Goal: Transaction & Acquisition: Purchase product/service

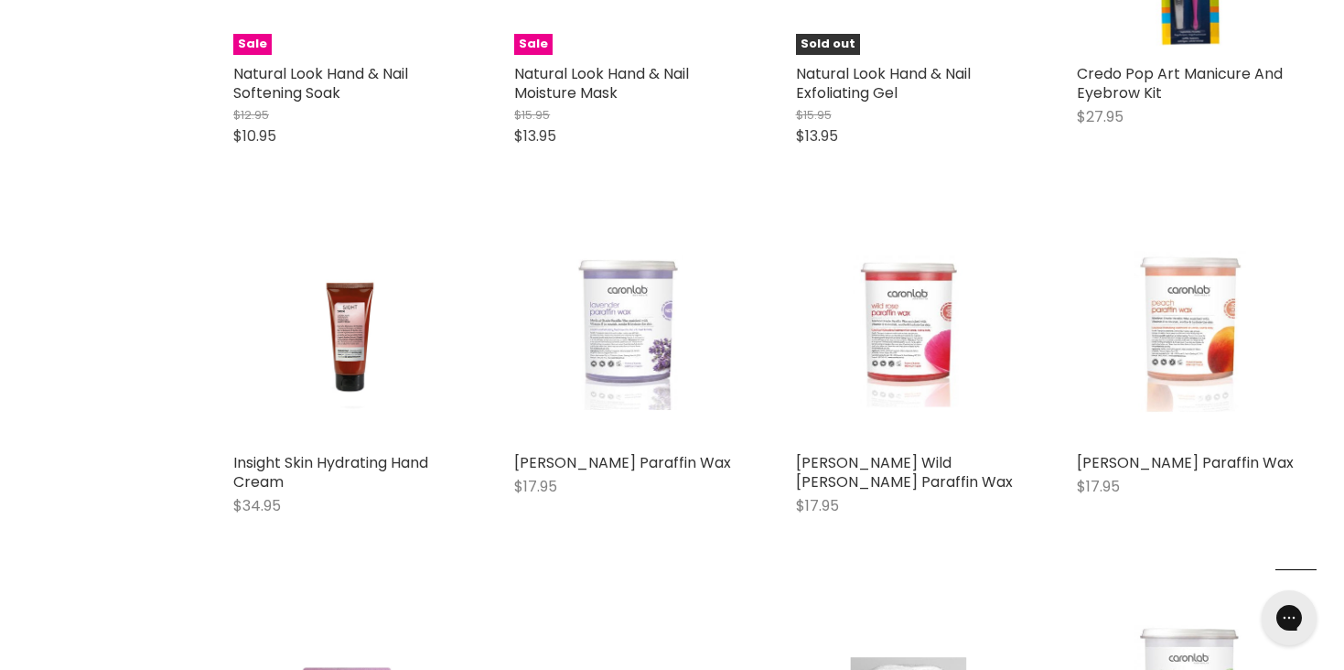
scroll to position [1037, 0]
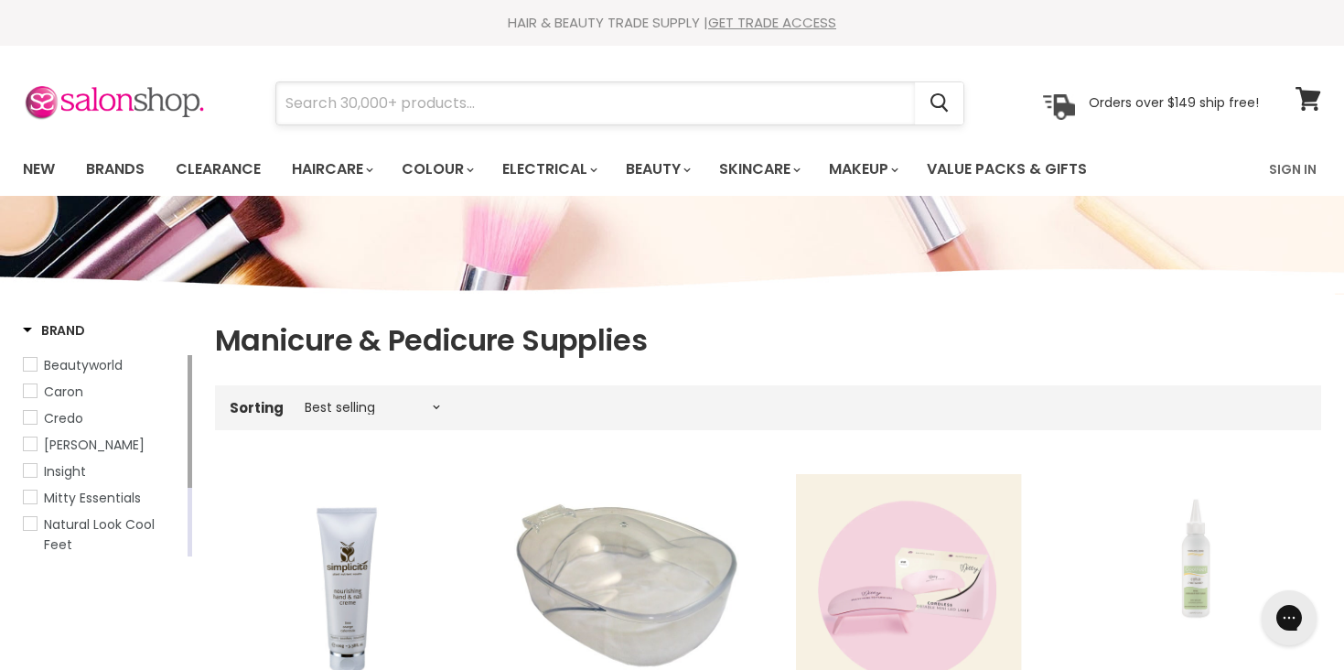
click at [457, 89] on input "Search" at bounding box center [595, 103] width 639 height 42
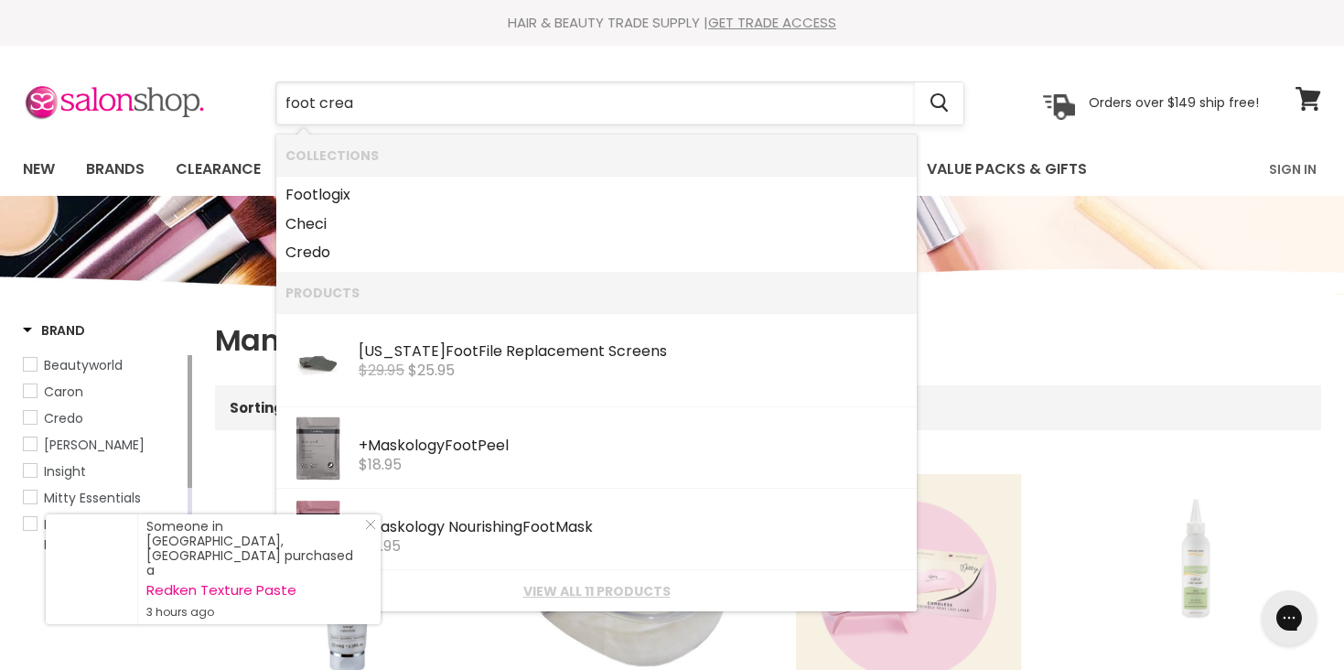
type input "foot cream"
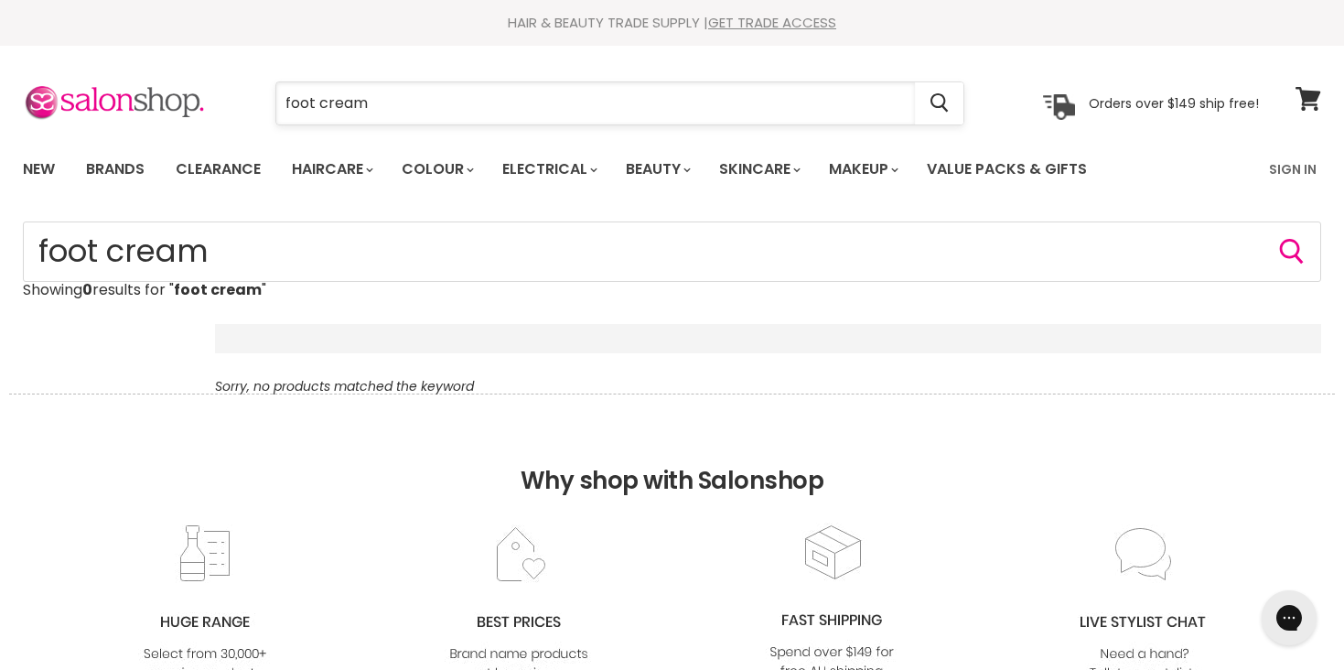
drag, startPoint x: 368, startPoint y: 106, endPoint x: 295, endPoint y: 108, distance: 73.2
click at [295, 108] on input "foot cream" at bounding box center [595, 103] width 639 height 42
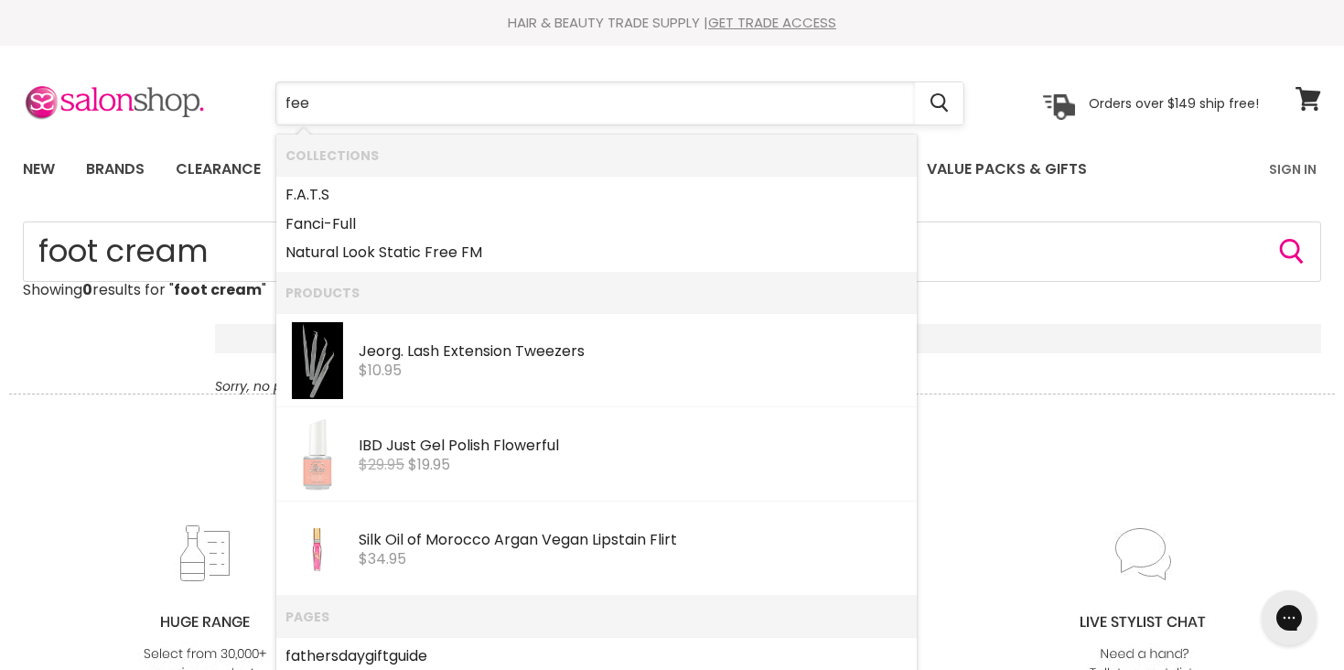
type input "feet"
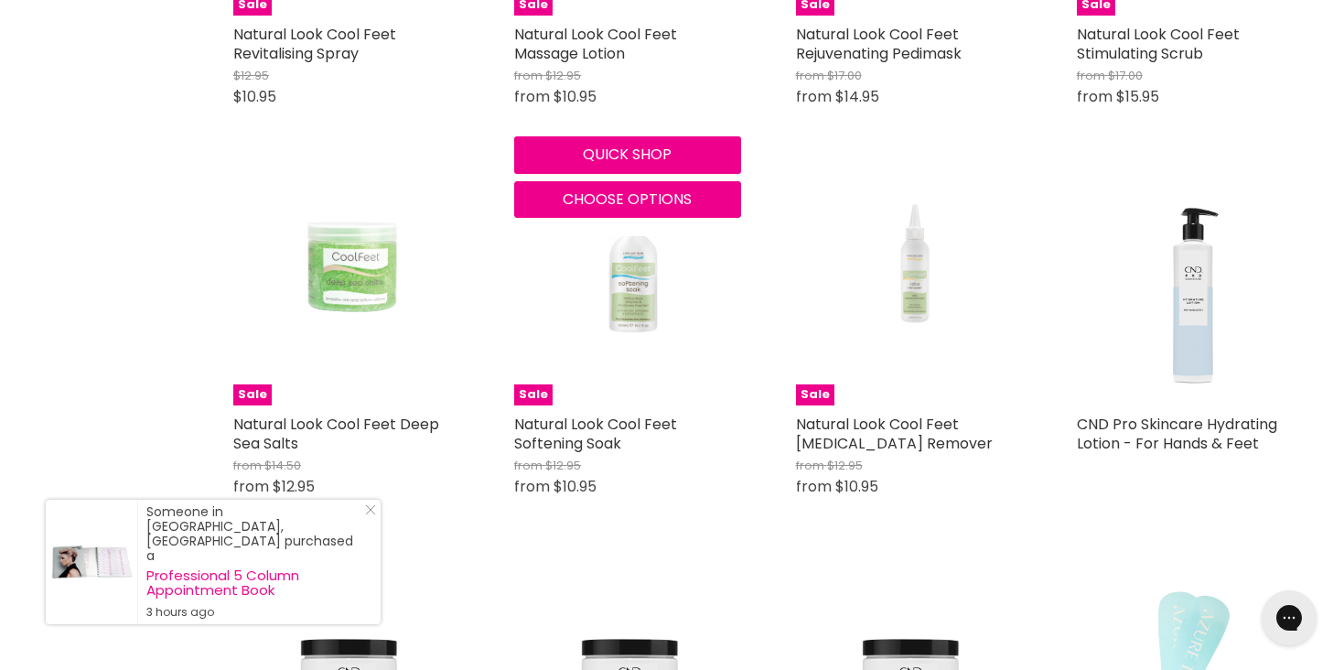
scroll to position [630, 0]
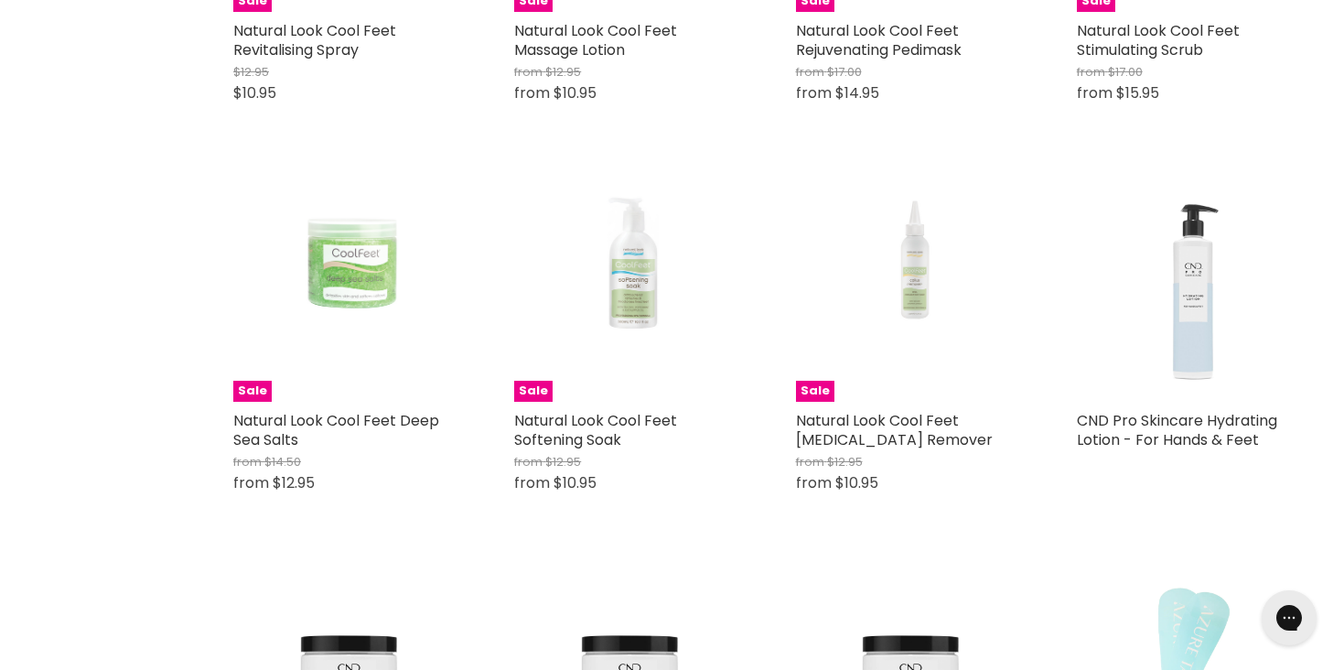
click at [1191, 340] on img "Main content" at bounding box center [1190, 288] width 226 height 226
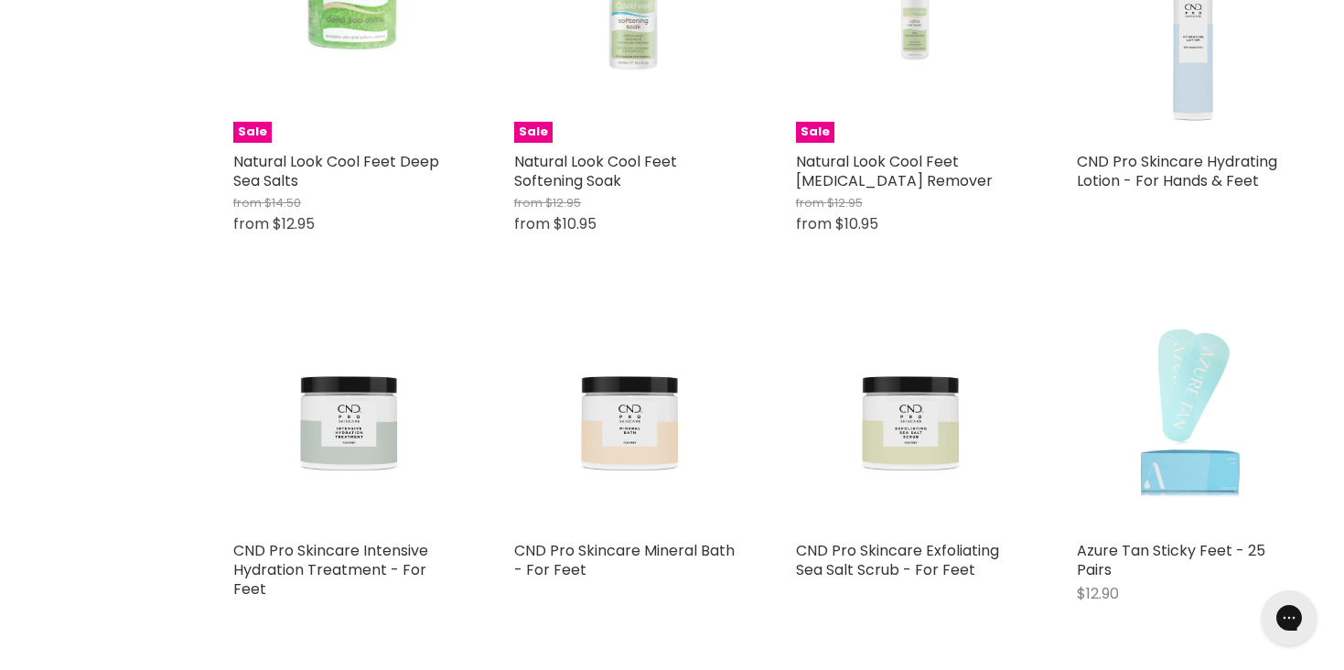
scroll to position [906, 0]
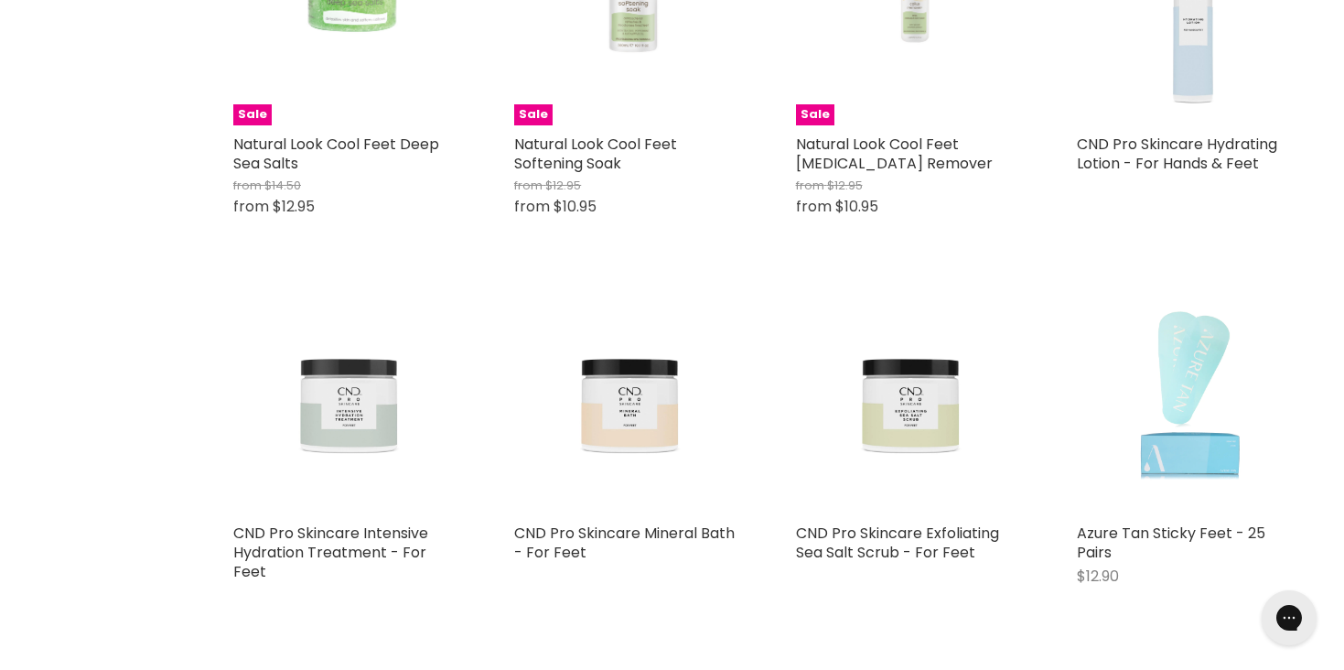
click at [351, 458] on img "Main content" at bounding box center [346, 401] width 226 height 226
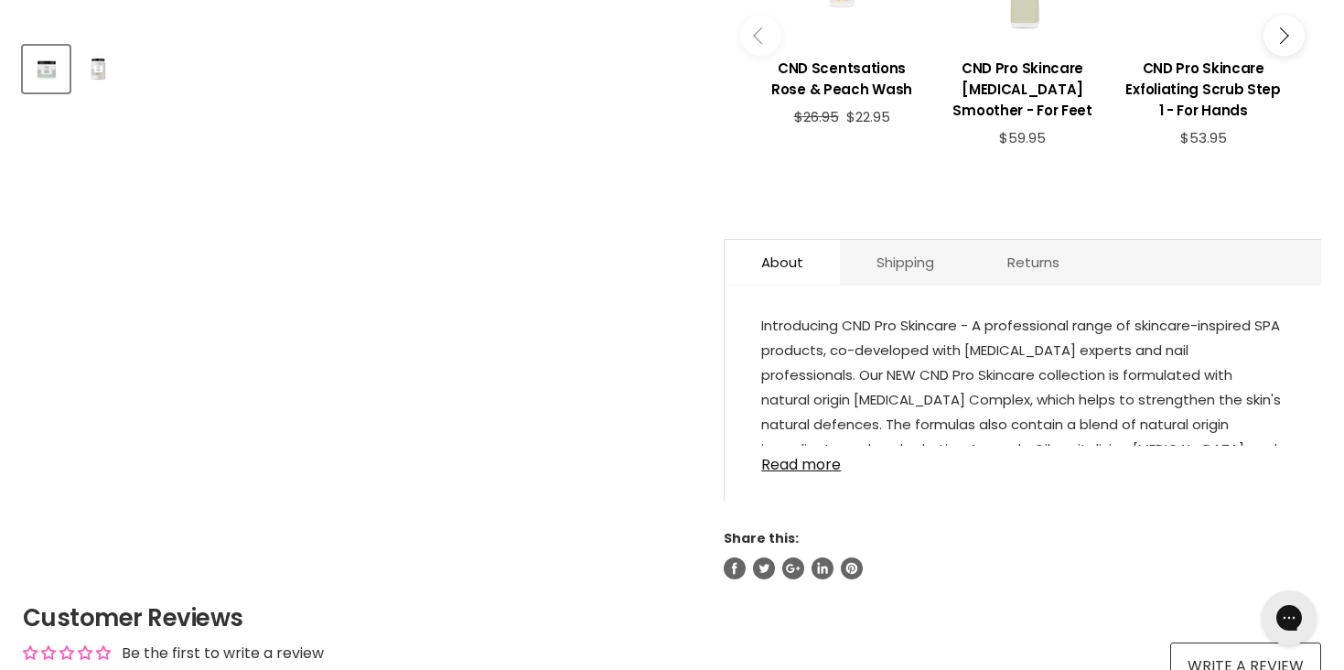
scroll to position [863, 0]
click at [805, 445] on link "Read more" at bounding box center [1022, 458] width 523 height 27
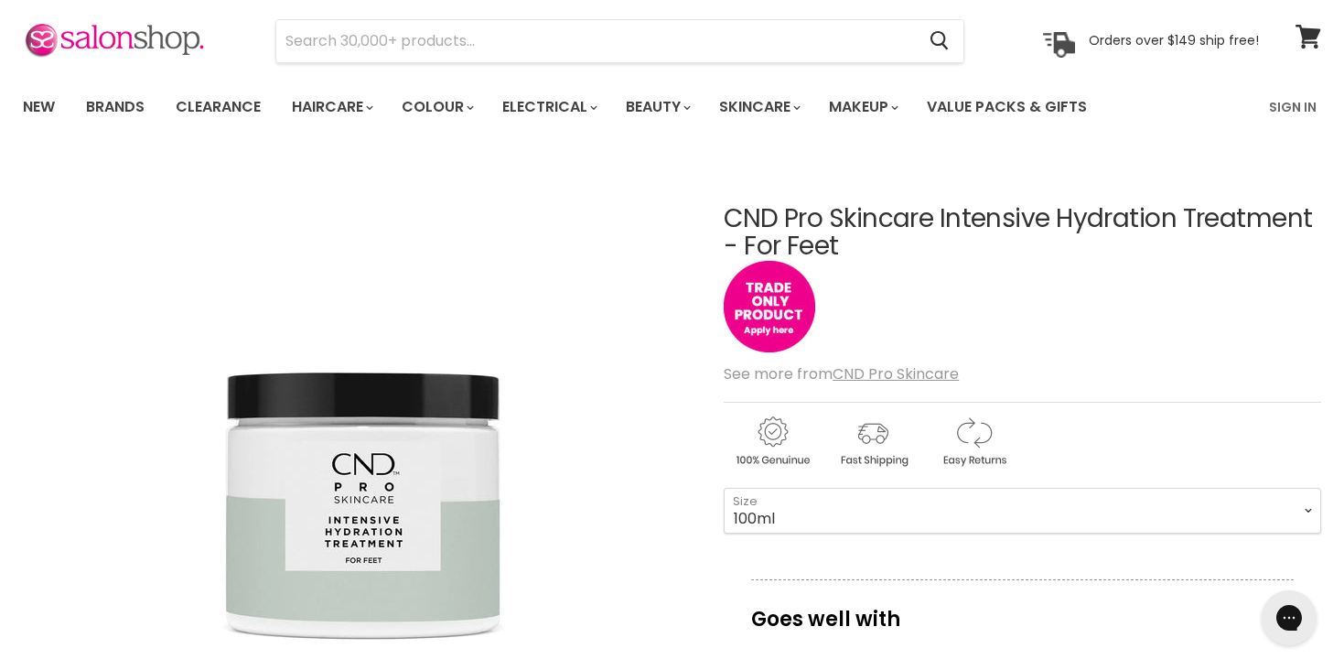
scroll to position [44, 0]
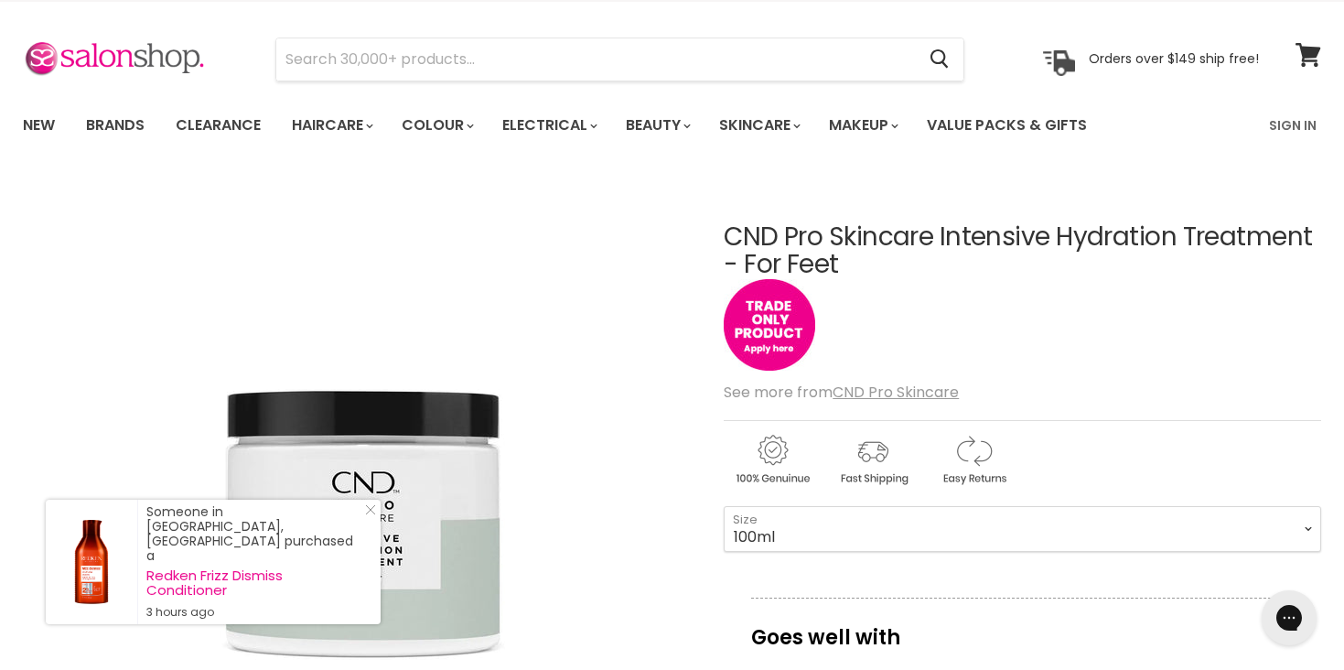
drag, startPoint x: 725, startPoint y: 228, endPoint x: 894, endPoint y: 254, distance: 171.4
click at [894, 254] on h1 "CND Pro Skincare Intensive Hydration Treatment - For Feet" at bounding box center [1023, 251] width 598 height 57
copy h1 "CND Pro Skincare Intensive Hydration Treatment - For Feet"
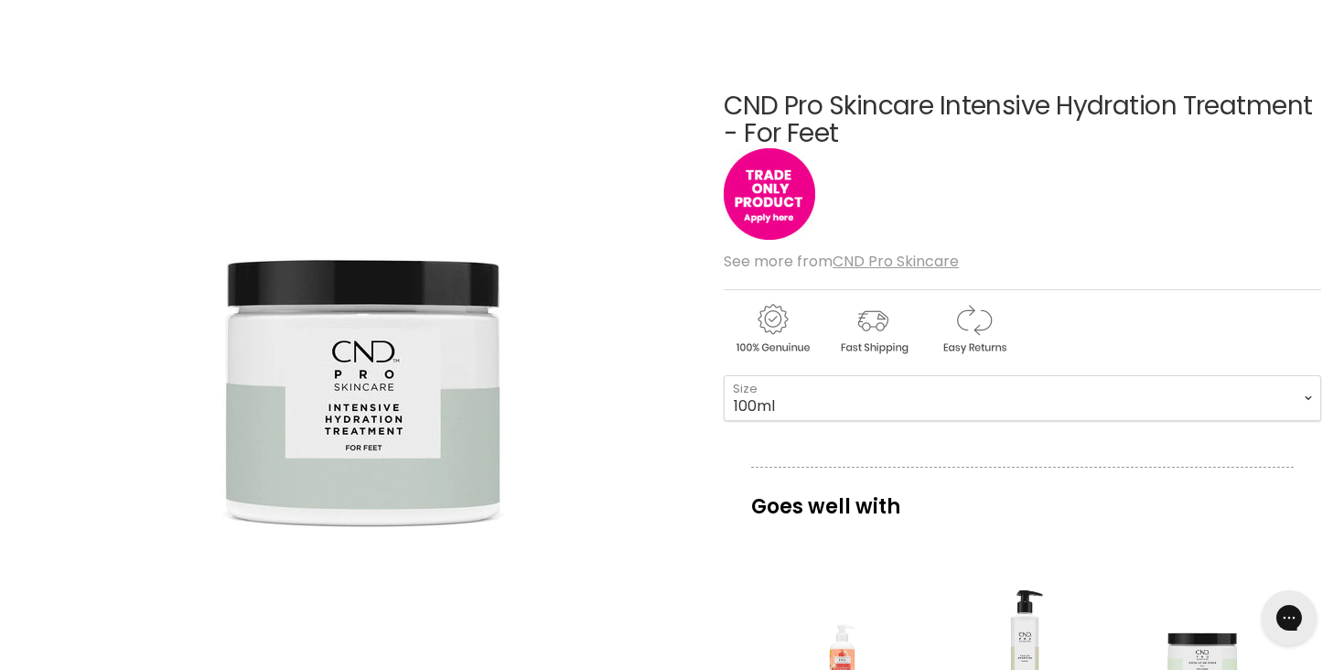
scroll to position [144, 0]
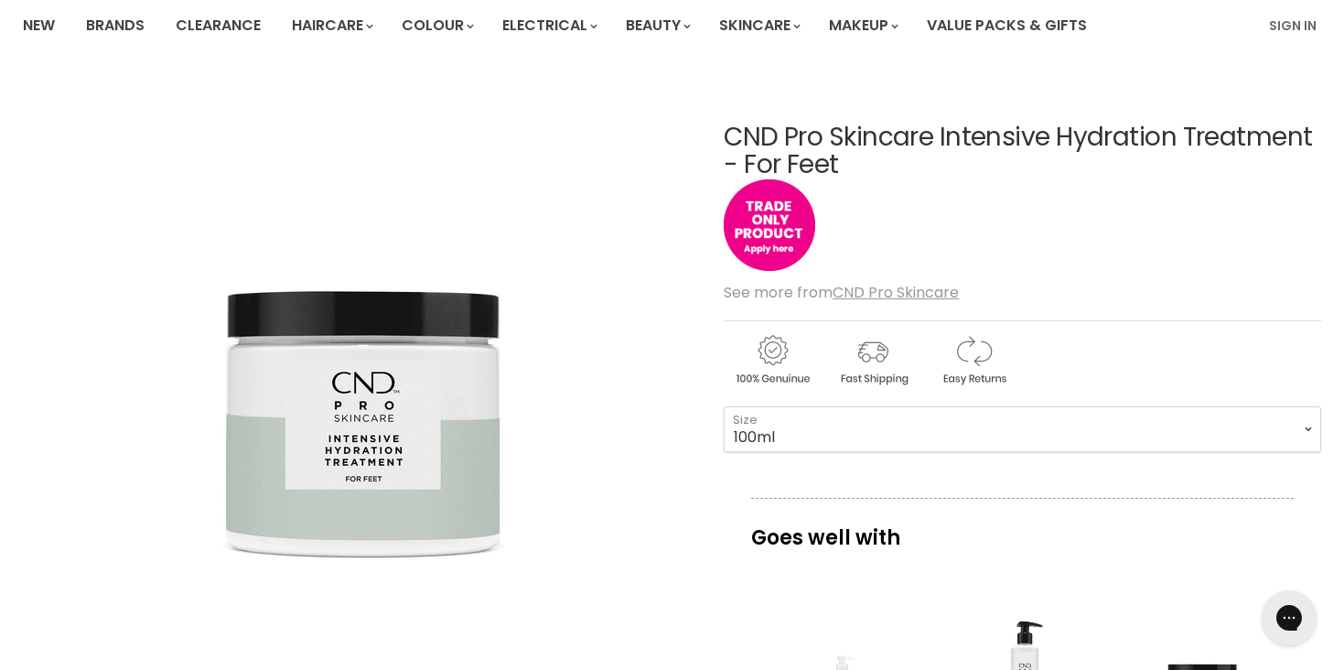
click at [888, 183] on div "CND Pro Skincare Intensive Hydration Treatment - For Feet No reviews" at bounding box center [1023, 200] width 598 height 152
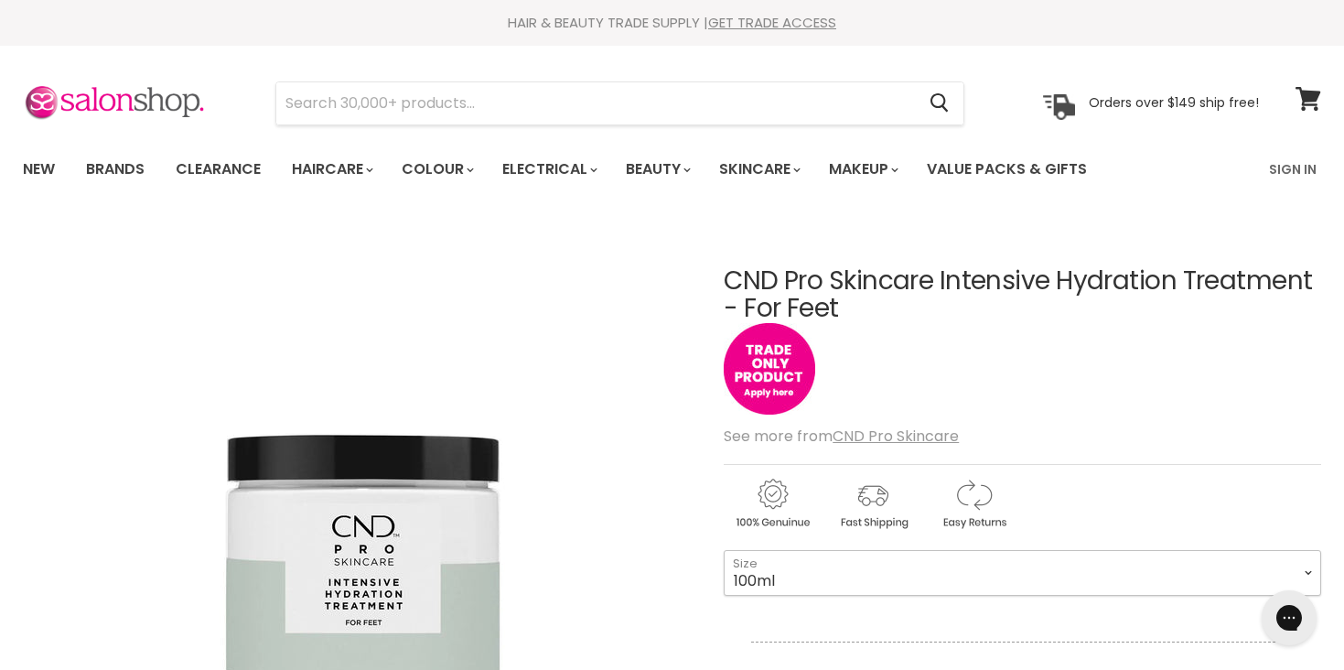
scroll to position [0, 0]
